Goal: Communication & Community: Answer question/provide support

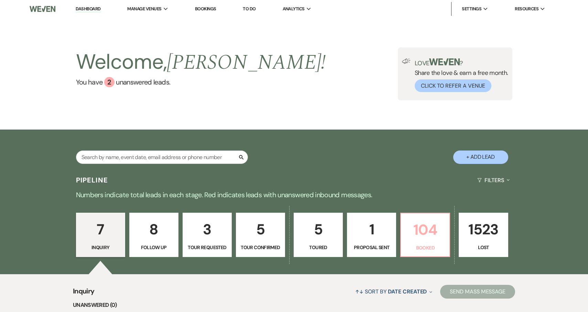
click at [420, 231] on p "104" at bounding box center [425, 229] width 40 height 23
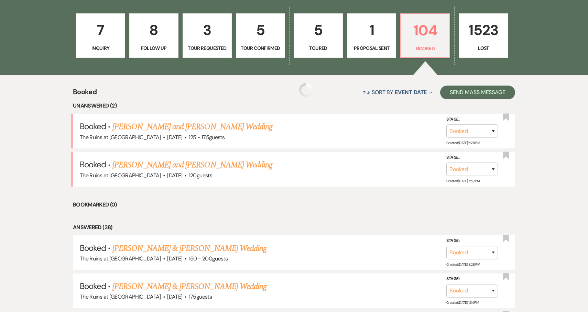
scroll to position [222, 0]
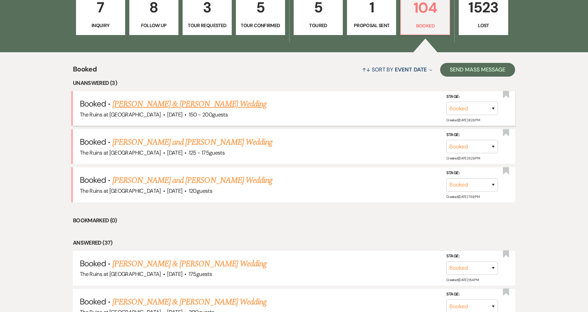
click at [182, 101] on link "Dan McDonald & Marli Kasdan's Wedding" at bounding box center [189, 104] width 154 height 12
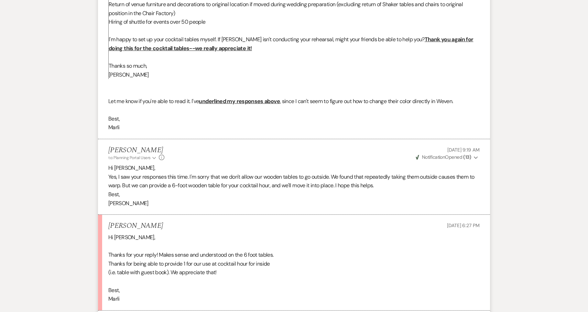
scroll to position [1631, 0]
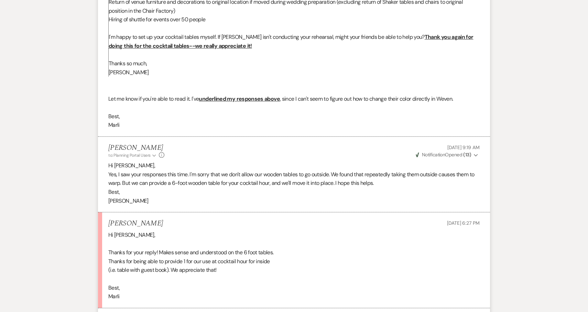
click at [129, 308] on button "Envelope Reply" at bounding box center [294, 317] width 392 height 19
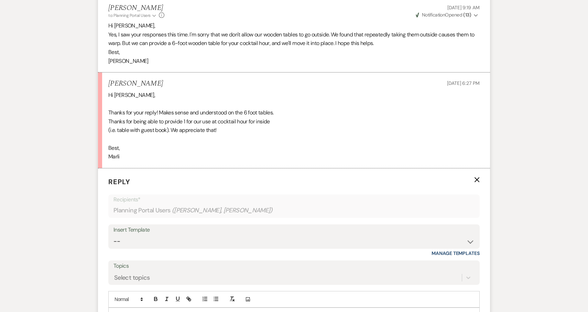
scroll to position [1785, 0]
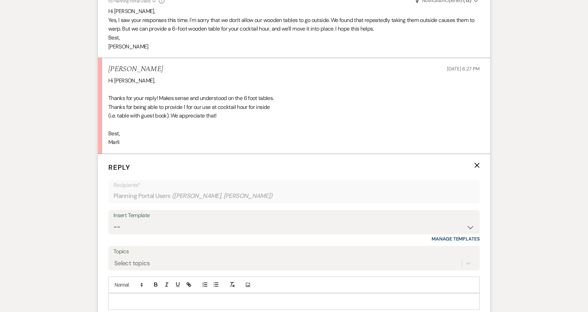
click at [150, 298] on p at bounding box center [294, 302] width 360 height 8
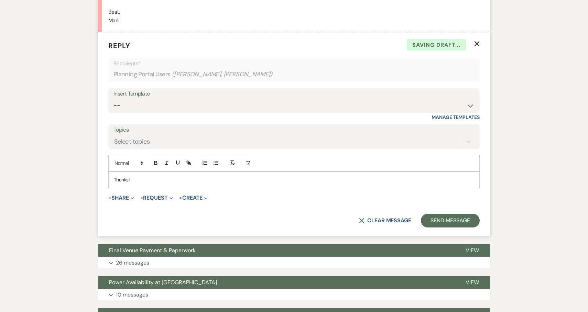
scroll to position [1920, 0]
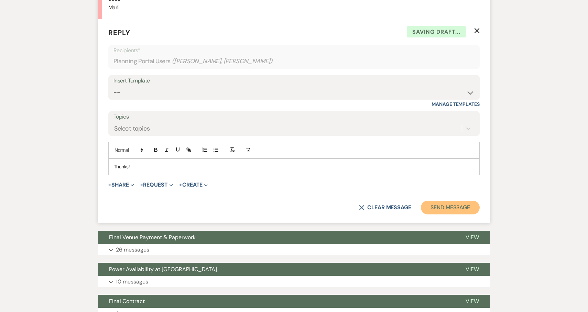
click at [456, 201] on button "Send Message" at bounding box center [450, 208] width 59 height 14
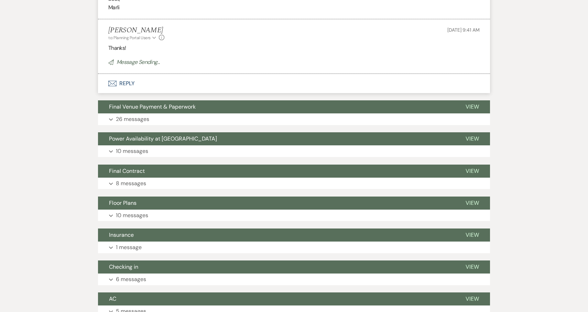
scroll to position [1974, 0]
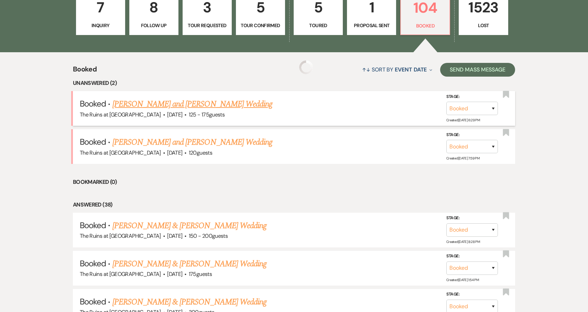
scroll to position [223, 0]
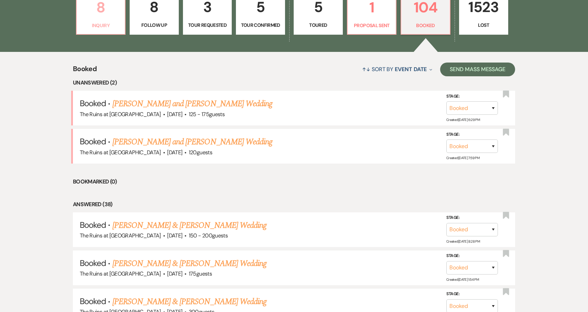
click at [100, 6] on p "8" at bounding box center [101, 7] width 40 height 23
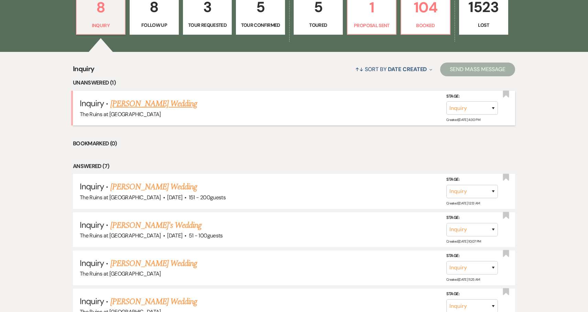
click at [180, 104] on link "Brendan Gerdes's Wedding" at bounding box center [153, 104] width 87 height 12
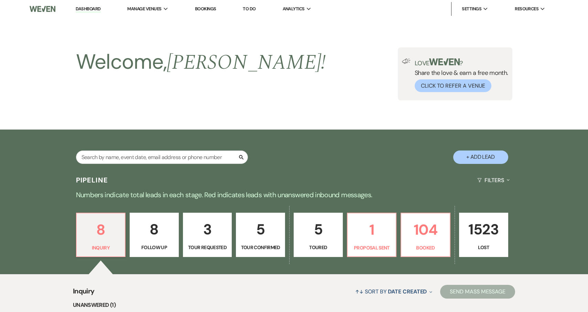
select select "5"
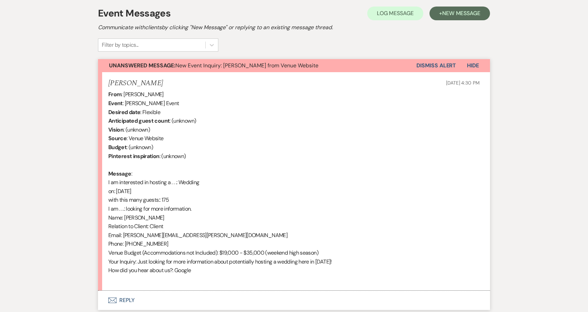
scroll to position [249, 0]
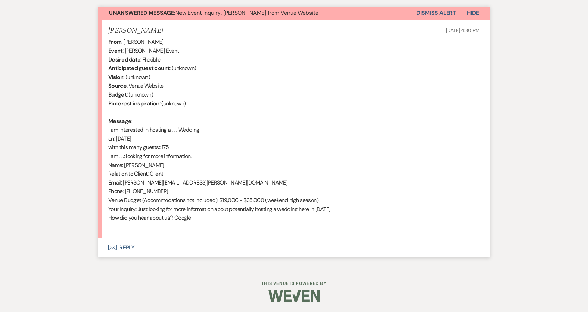
click at [127, 245] on button "Envelope Reply" at bounding box center [294, 247] width 392 height 19
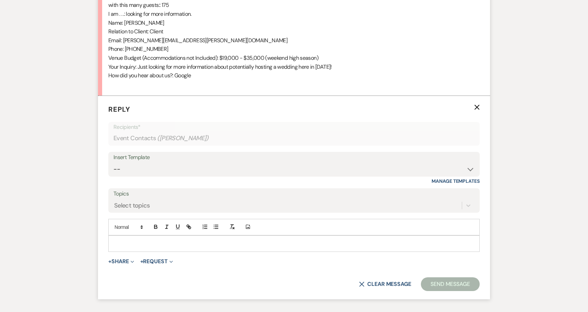
scroll to position [442, 0]
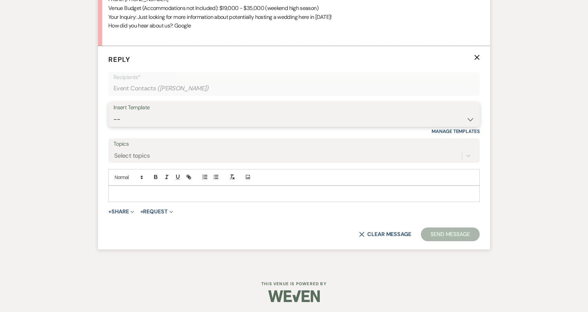
click at [470, 120] on select "-- Weven Planning Portal Introduction (Booked Events) Initial Inquiry Response …" at bounding box center [293, 119] width 361 height 13
select select "3991"
click at [113, 113] on select "-- Weven Planning Portal Introduction (Booked Events) Initial Inquiry Response …" at bounding box center [293, 119] width 361 height 13
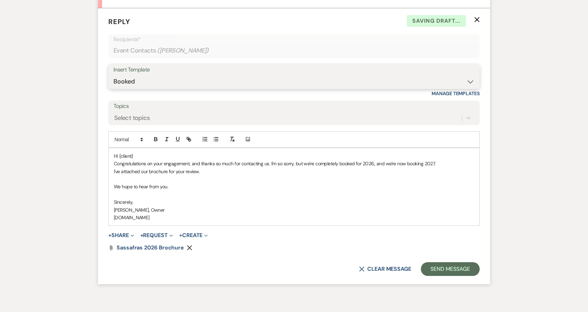
scroll to position [487, 0]
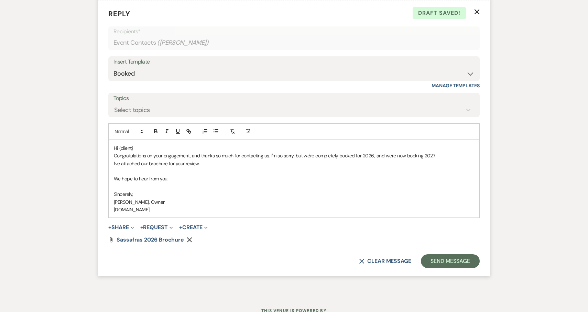
click at [149, 145] on p "Hi {client}" at bounding box center [294, 148] width 360 height 8
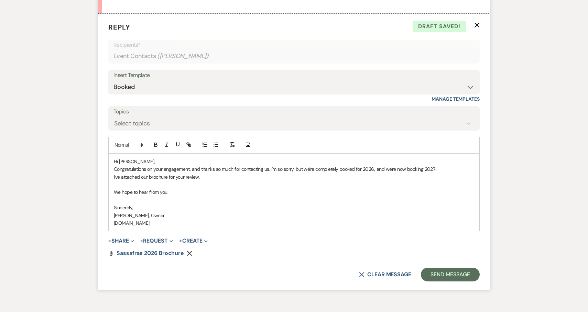
scroll to position [515, 0]
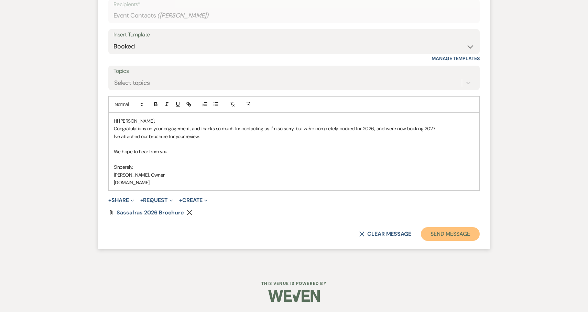
click at [459, 235] on button "Send Message" at bounding box center [450, 234] width 59 height 14
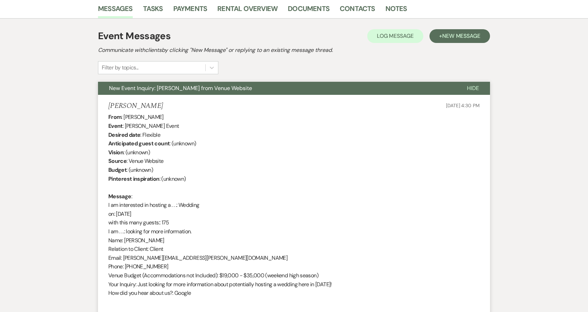
scroll to position [0, 0]
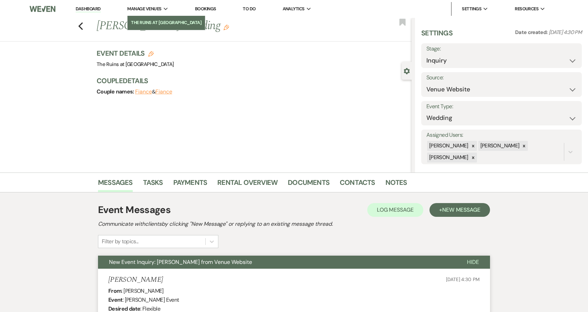
click at [157, 22] on li "The Ruins at [GEOGRAPHIC_DATA]" at bounding box center [166, 22] width 71 height 7
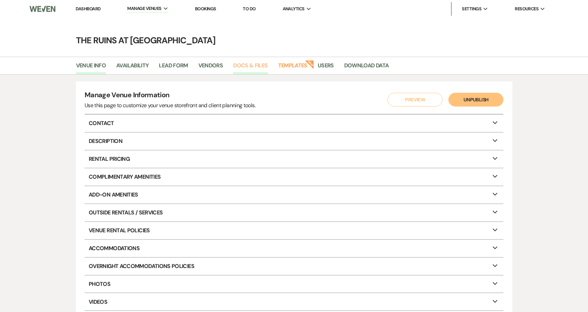
click at [258, 66] on link "Docs & Files" at bounding box center [250, 67] width 34 height 13
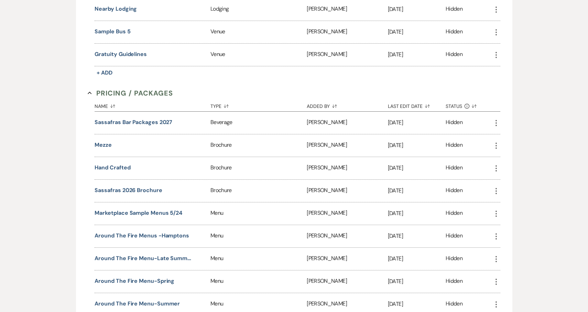
scroll to position [2116, 0]
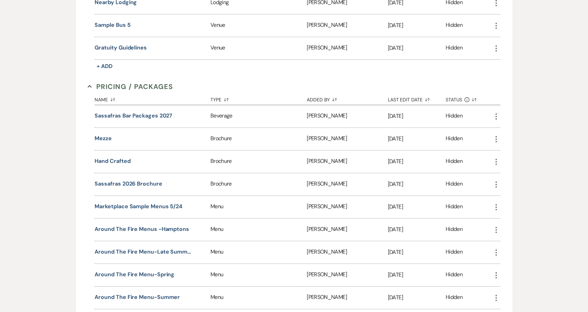
click at [497, 181] on icon "More" at bounding box center [496, 185] width 8 height 8
click at [131, 180] on button "Sassafras 2026 Brochure" at bounding box center [128, 184] width 67 height 8
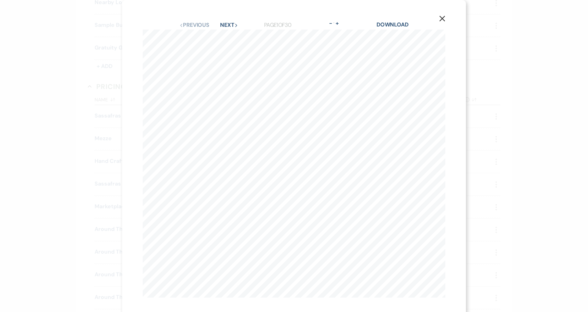
scroll to position [6, 0]
click at [223, 20] on button "Next Next" at bounding box center [229, 20] width 18 height 6
click at [226, 25] on button "Next Next" at bounding box center [229, 25] width 18 height 6
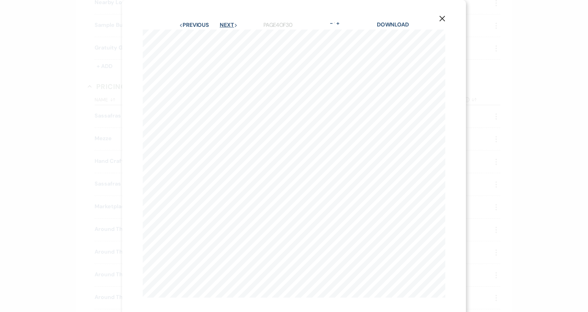
click at [226, 25] on button "Next Next" at bounding box center [229, 25] width 18 height 6
select select "5"
